Goal: Information Seeking & Learning: Learn about a topic

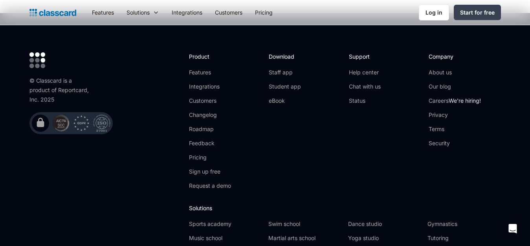
scroll to position [2570, 0]
click at [462, 97] on span "We're hiring!" at bounding box center [465, 100] width 32 height 7
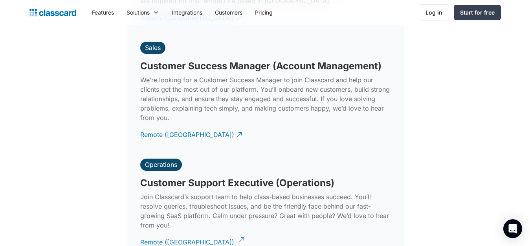
scroll to position [2243, 0]
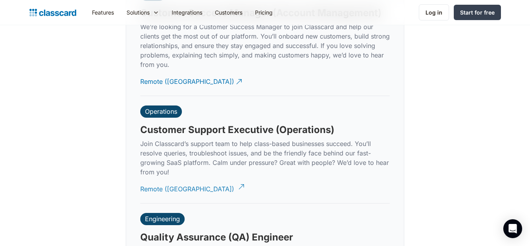
click at [167, 178] on div "Remote (India)" at bounding box center [187, 185] width 94 height 15
click at [155, 71] on div "Remote (India)" at bounding box center [187, 78] width 94 height 15
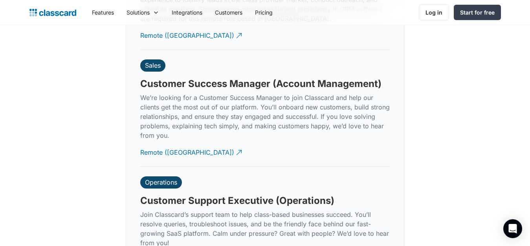
scroll to position [2172, 0]
